Goal: Task Accomplishment & Management: Manage account settings

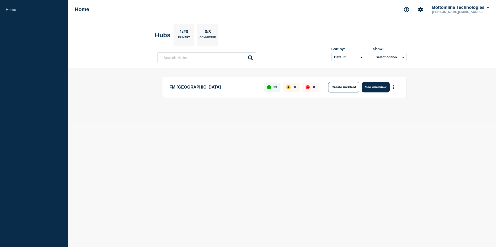
click at [371, 96] on div "FM Asia 33 0 0 Create incident See overview" at bounding box center [284, 87] width 244 height 21
click at [375, 89] on button "See overview" at bounding box center [375, 87] width 27 height 10
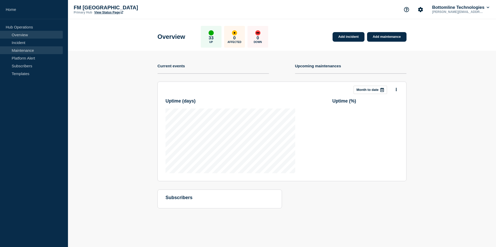
click at [23, 51] on link "Maintenance" at bounding box center [31, 50] width 63 height 8
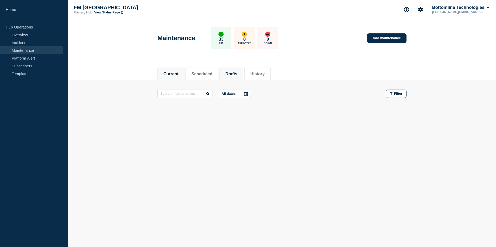
click at [237, 74] on button "Drafts" at bounding box center [231, 74] width 12 height 5
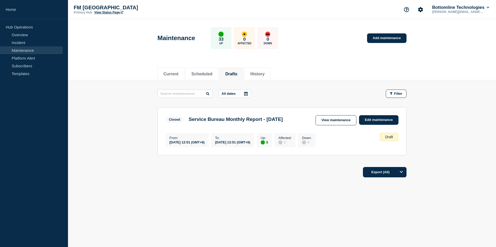
click at [140, 94] on main "All dates Filter Closed 3 Up Service Bureau Monthly Report - [DATE] From [DATE]…" at bounding box center [282, 121] width 428 height 83
click at [136, 120] on main "All dates Filter Closed 3 Up Service Bureau Monthly Report - [DATE] From [DATE]…" at bounding box center [282, 121] width 428 height 83
click at [329, 122] on link "View maintenance" at bounding box center [335, 120] width 41 height 10
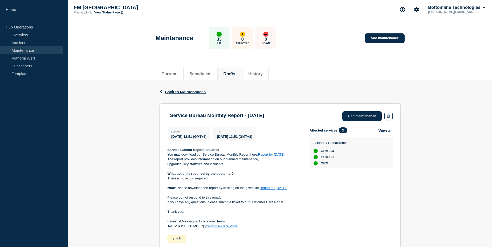
click at [120, 145] on div "Back Back to Maintenances Service Bureau Monthly Report - [DATE] From [DATE] 12…" at bounding box center [280, 194] width 424 height 229
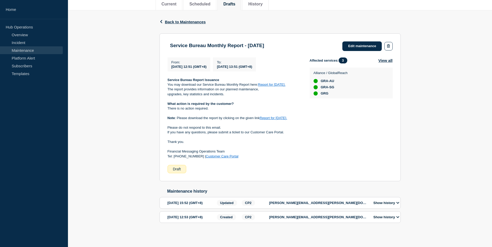
scroll to position [79, 0]
click at [356, 41] on link "Edit maintenance" at bounding box center [361, 46] width 39 height 10
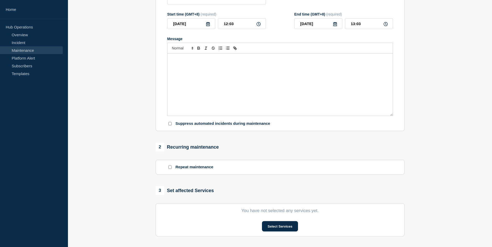
type input "Service Bureau Monthly Report - [DATE]"
type input "[DATE]"
type input "12:51"
type input "[DATE]"
type input "13:51"
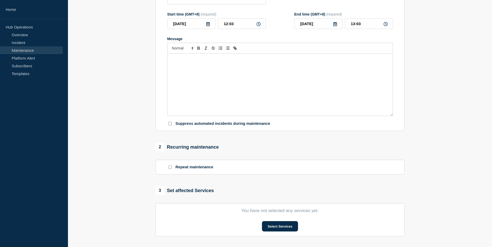
checkbox input "false"
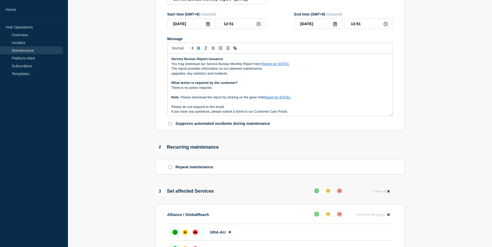
click at [113, 147] on section "1 Provide details Title (required) Service Bureau Monthly Report - [DATE] Start…" at bounding box center [280, 176] width 424 height 420
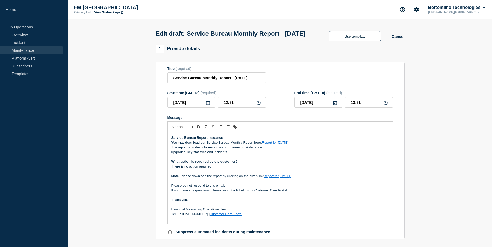
drag, startPoint x: 391, startPoint y: 203, endPoint x: 398, endPoint y: 233, distance: 30.6
click at [398, 233] on section "Title (required) Service Bureau Monthly Report - [DATE] Start time (GMT+8) (req…" at bounding box center [280, 151] width 249 height 178
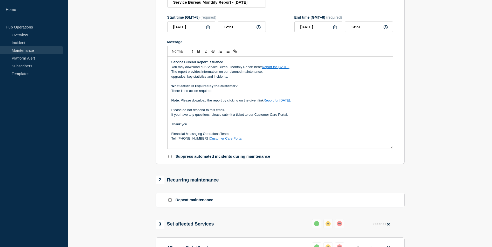
scroll to position [78, 0]
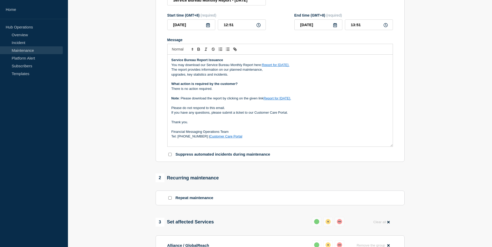
click at [207, 27] on icon at bounding box center [208, 25] width 4 height 4
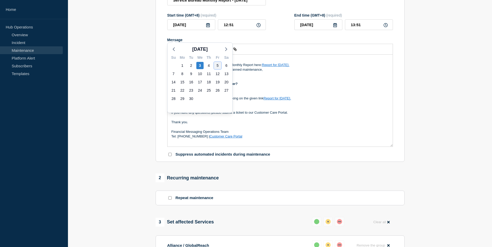
click at [217, 66] on div "5" at bounding box center [217, 65] width 7 height 7
type input "[DATE]"
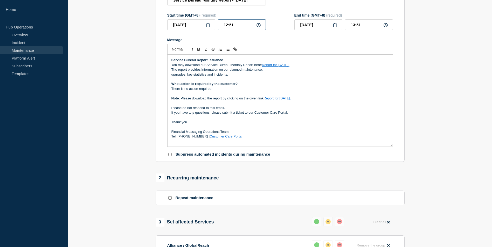
click at [223, 30] on input "12:51" at bounding box center [242, 24] width 48 height 11
drag, startPoint x: 227, startPoint y: 34, endPoint x: 224, endPoint y: 34, distance: 3.1
click at [224, 30] on input "12:51" at bounding box center [242, 24] width 48 height 11
drag, startPoint x: 227, startPoint y: 33, endPoint x: 220, endPoint y: 33, distance: 7.8
click at [220, 30] on input "12:51" at bounding box center [242, 24] width 48 height 11
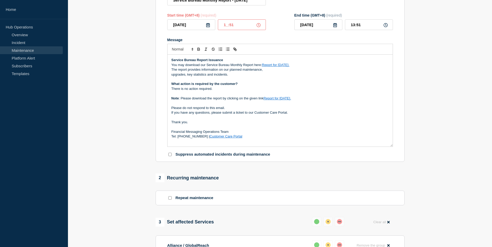
type input "10:51"
type input "11:51"
type input "10:00"
type input "11:00"
click at [443, 115] on section "1 Provide details Title (required) Service Bureau Monthly Report - [DATE] Start…" at bounding box center [280, 192] width 424 height 450
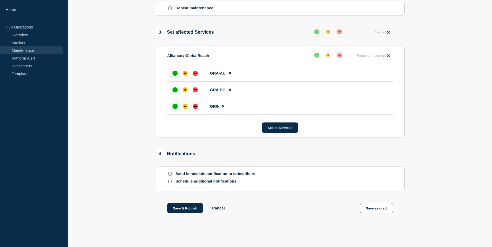
scroll to position [278, 0]
click at [380, 208] on button "Save as draft" at bounding box center [376, 208] width 33 height 10
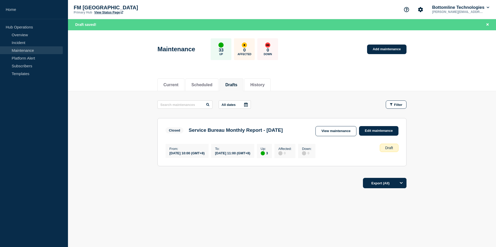
drag, startPoint x: 473, startPoint y: 1, endPoint x: 117, endPoint y: 89, distance: 366.5
click at [116, 90] on div "Current Scheduled Drafts History" at bounding box center [282, 82] width 428 height 18
click at [291, 201] on div "Current Scheduled Drafts History Current Scheduled Drafts History All dates Fil…" at bounding box center [282, 150] width 428 height 155
click at [330, 132] on link "View maintenance" at bounding box center [335, 131] width 41 height 10
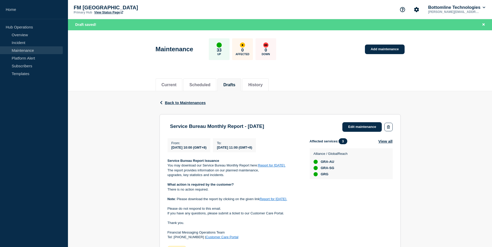
click at [148, 145] on div "Back Back to Maintenances Service Bureau Monthly Report - [DATE] From [DATE] 10…" at bounding box center [280, 213] width 424 height 244
click at [350, 129] on link "Edit maintenance" at bounding box center [361, 127] width 39 height 10
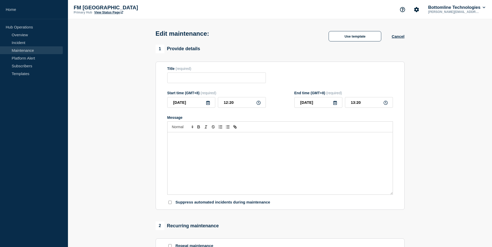
type input "Service Bureau Monthly Report - [DATE]"
type input "10:00"
type input "11:00"
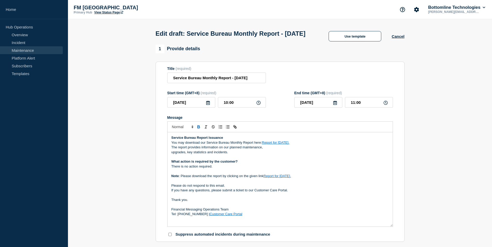
drag, startPoint x: 391, startPoint y: 204, endPoint x: 398, endPoint y: 236, distance: 33.0
click at [398, 236] on section "Title (required) Service Bureau Monthly Report - [DATE] Start time (GMT+8) (req…" at bounding box center [280, 152] width 249 height 181
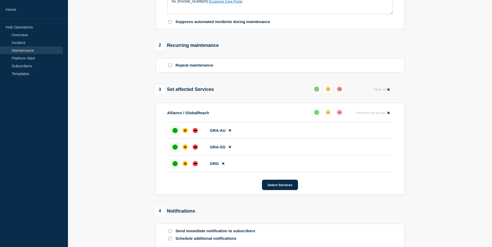
scroll to position [280, 0]
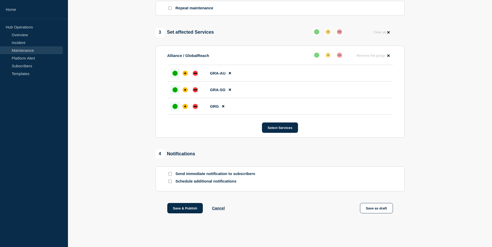
click at [172, 174] on div at bounding box center [169, 174] width 5 height 5
click at [169, 174] on input "Send immediate notification to subscribers" at bounding box center [169, 173] width 3 height 3
checkbox input "true"
click at [433, 131] on section "1 Provide details Title (required) Service Bureau Monthly Report - [DATE] Start…" at bounding box center [280, 0] width 424 height 452
click at [178, 210] on button "Save & Publish" at bounding box center [185, 208] width 36 height 10
